Goal: Find specific page/section: Find specific page/section

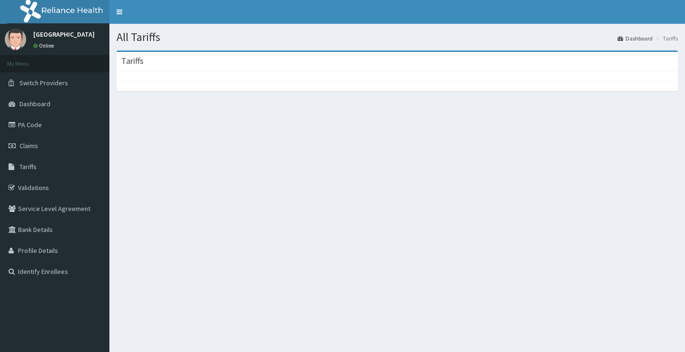
click at [406, 85] on div at bounding box center [398, 86] width 562 height 10
click at [24, 170] on span "Tariffs" at bounding box center [28, 166] width 17 height 9
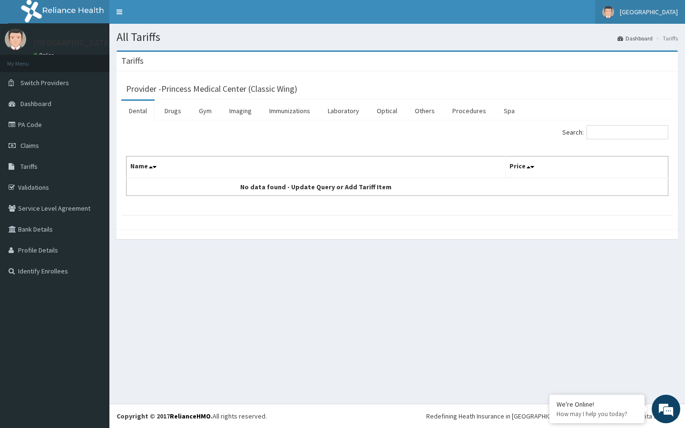
click at [685, 0] on link "[GEOGRAPHIC_DATA]" at bounding box center [641, 12] width 90 height 24
